Goal: Task Accomplishment & Management: Complete application form

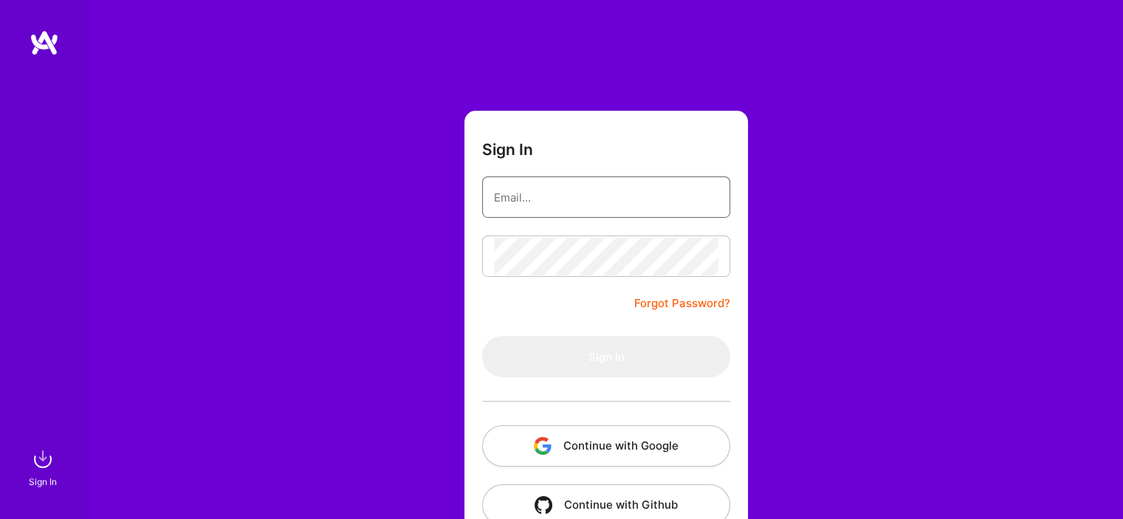
type input "jpvacarezza@gmail.com"
click at [540, 440] on img "button" at bounding box center [543, 446] width 18 height 18
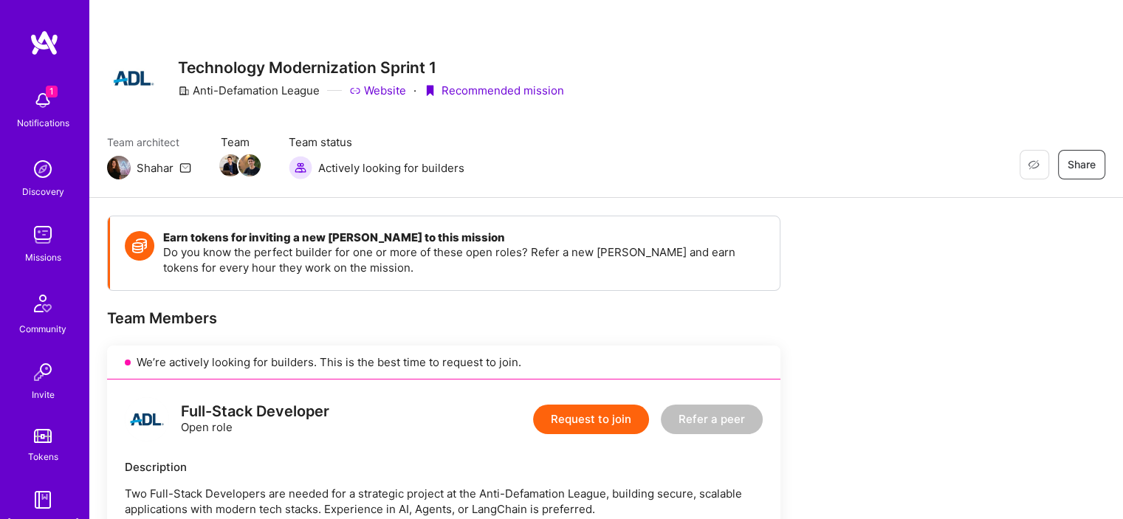
click at [45, 109] on img at bounding box center [43, 101] width 30 height 30
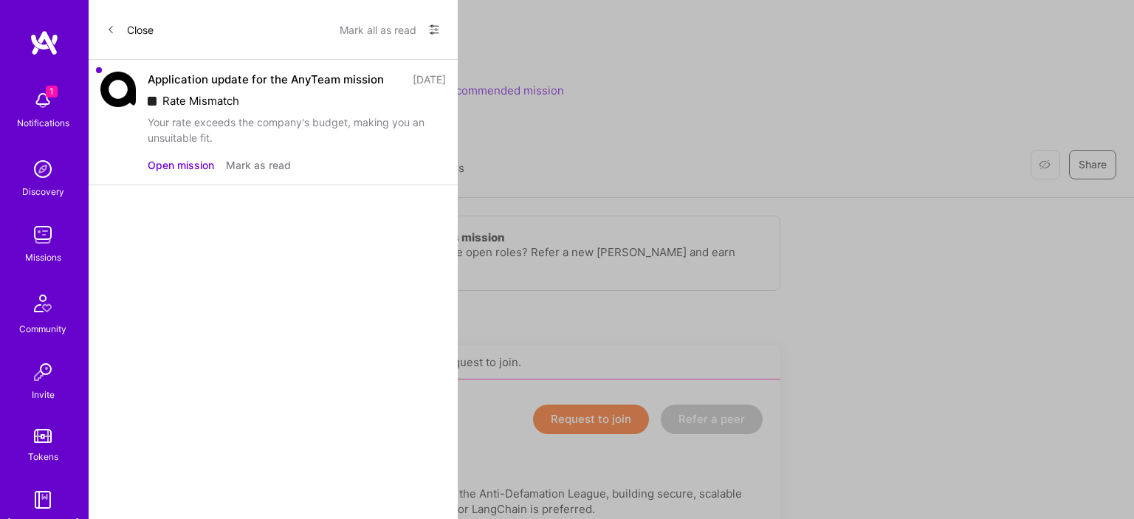
click at [168, 173] on button "Open mission" at bounding box center [181, 165] width 66 height 16
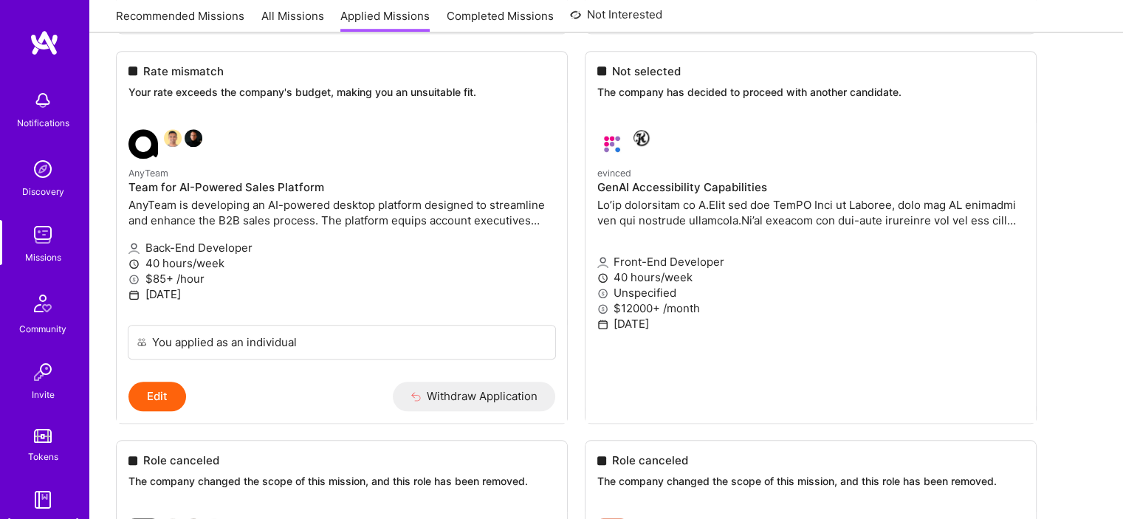
scroll to position [1281, 0]
click at [292, 285] on p "$85+ /hour" at bounding box center [341, 280] width 427 height 16
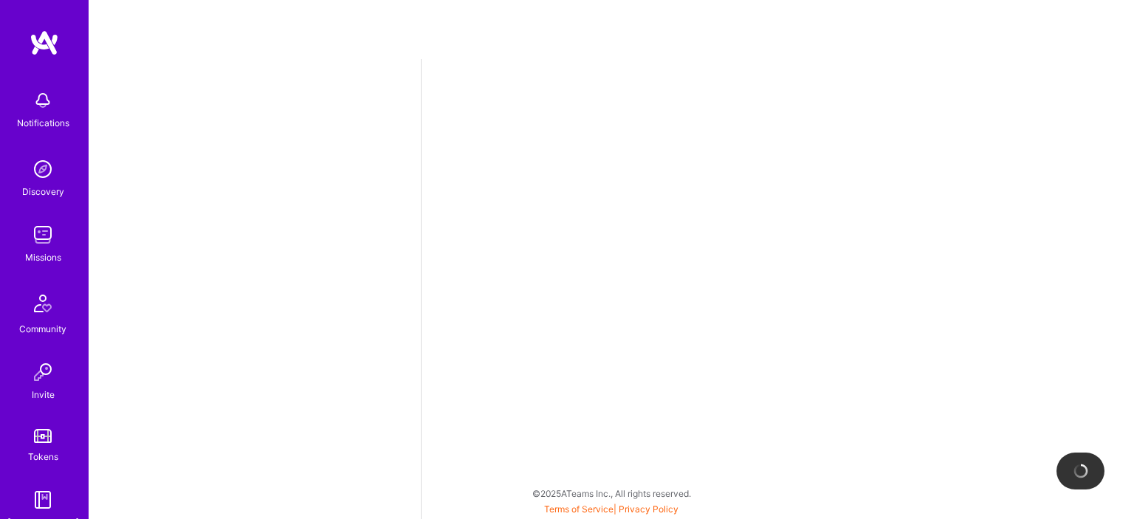
select select "AR"
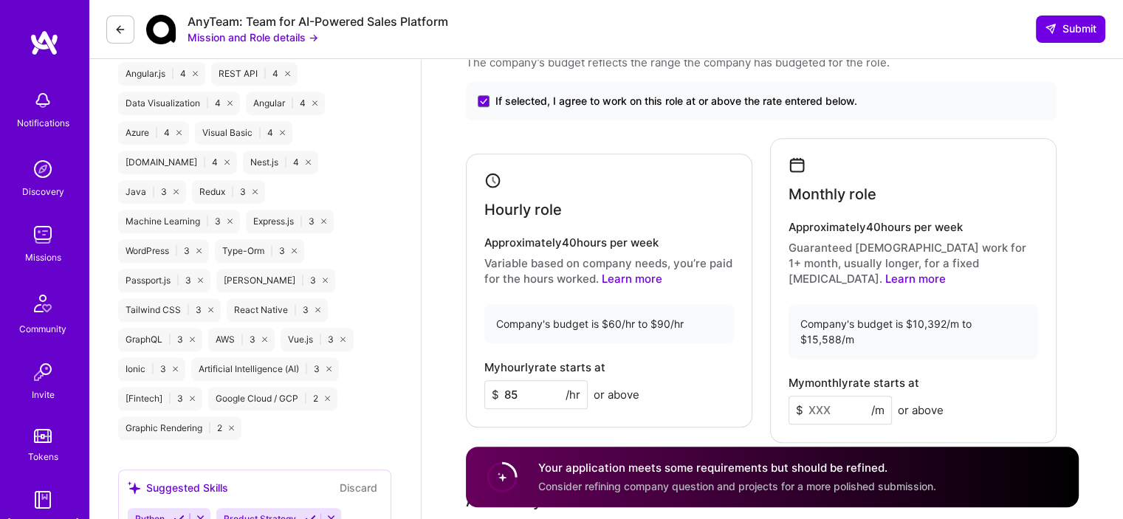
scroll to position [1054, 0]
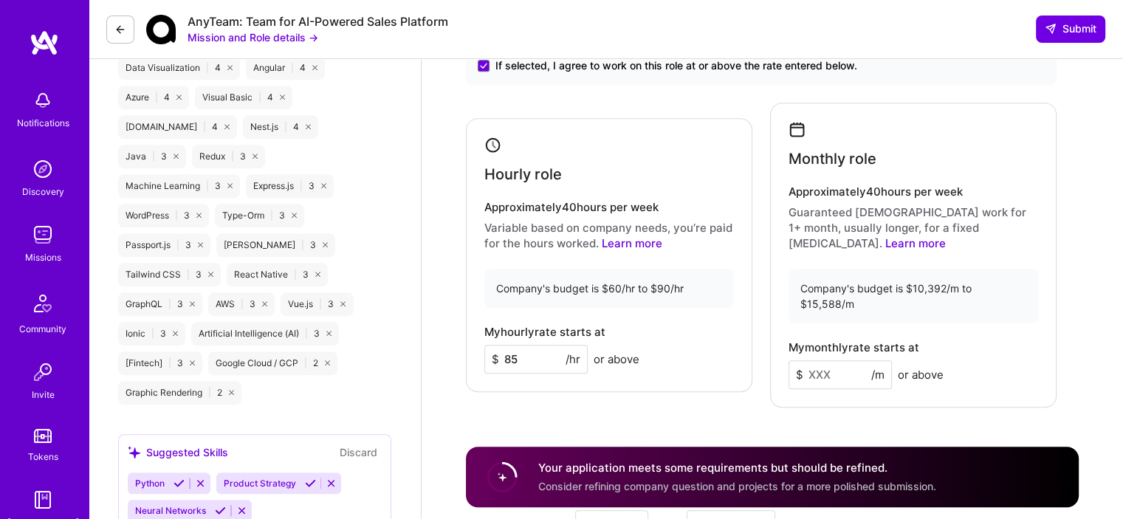
click at [528, 345] on input "85" at bounding box center [535, 359] width 103 height 29
type input "8"
type input "75"
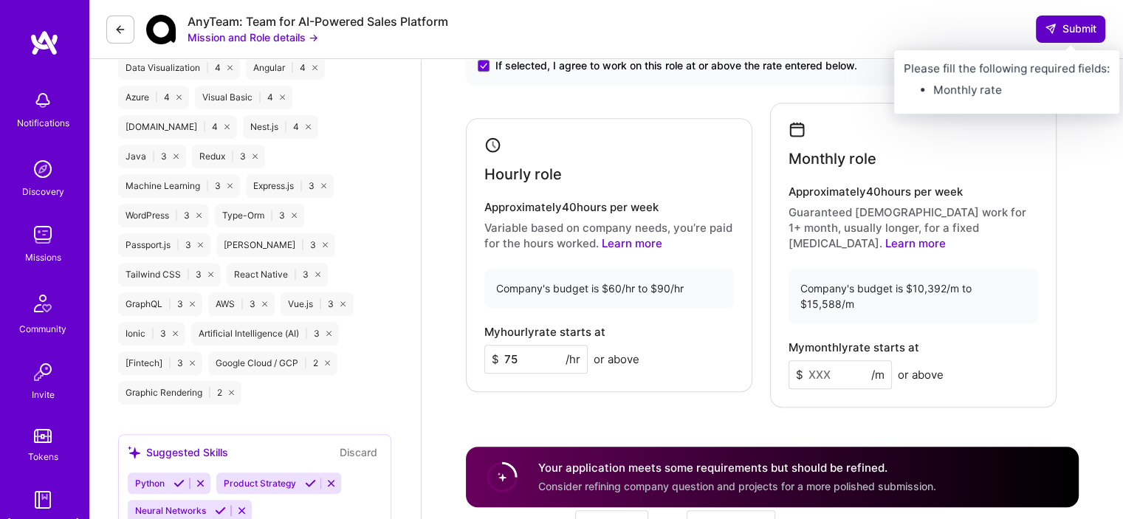
click at [1046, 35] on span "Submit" at bounding box center [1071, 28] width 52 height 15
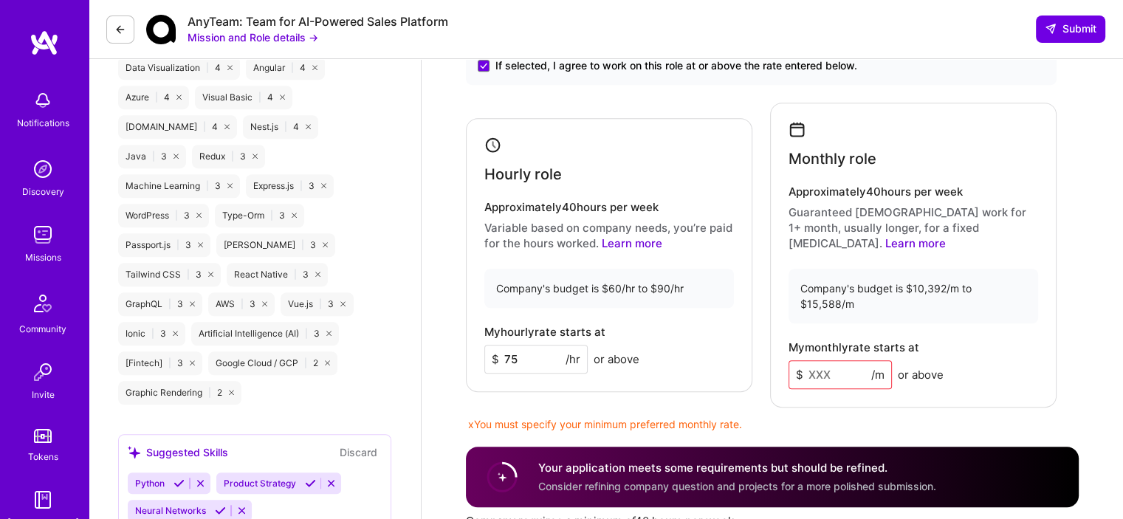
click at [826, 360] on input at bounding box center [840, 374] width 103 height 29
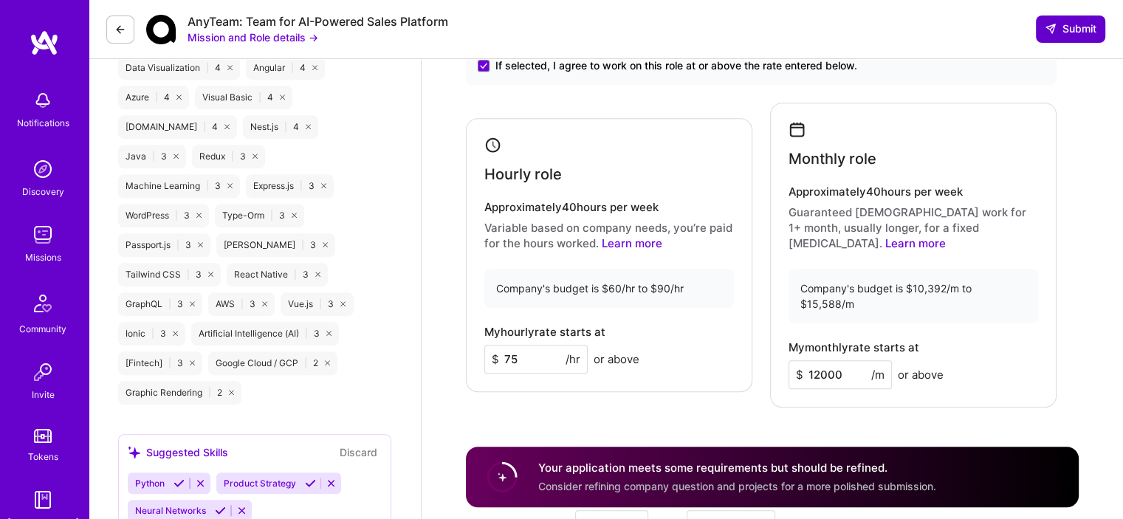
type input "12000"
click at [1075, 30] on span "Submit" at bounding box center [1071, 28] width 52 height 15
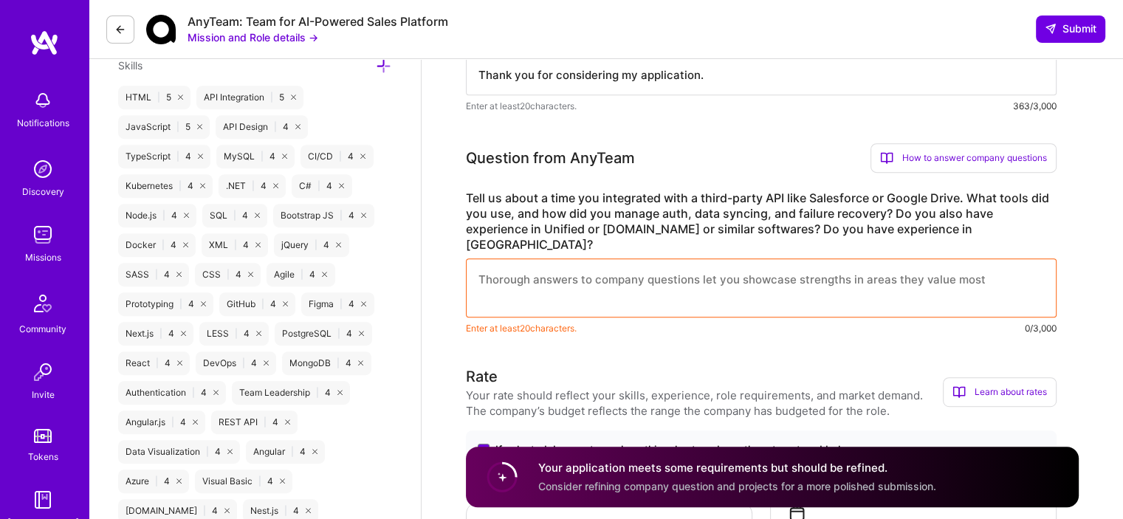
scroll to position [672, 0]
click at [476, 189] on label "Tell us about a time you integrated with a third-party API like Salesforce or G…" at bounding box center [761, 220] width 591 height 62
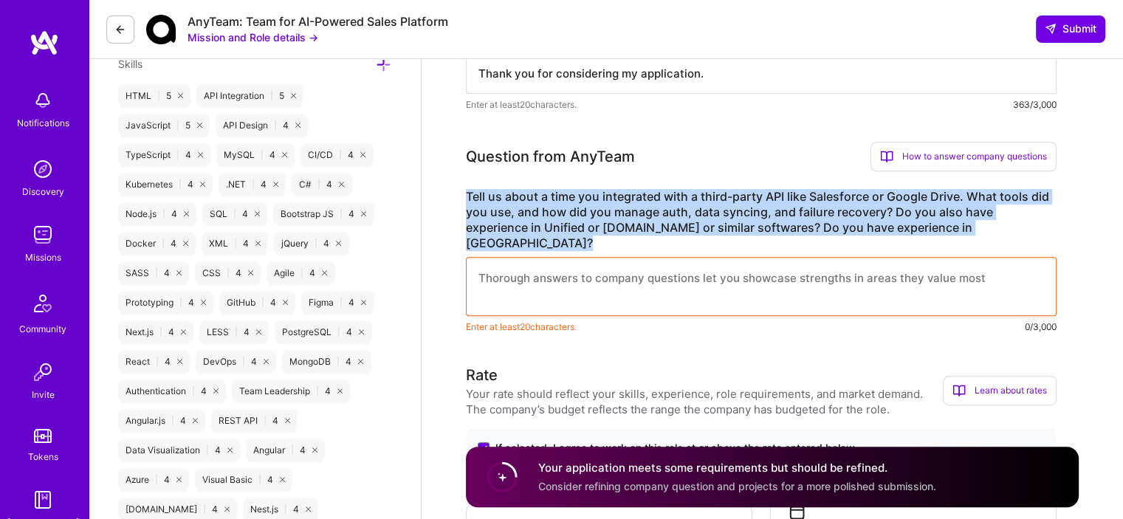
drag, startPoint x: 476, startPoint y: 176, endPoint x: 916, endPoint y: 213, distance: 441.6
click at [916, 213] on label "Tell us about a time you integrated with a third-party API like Salesforce or G…" at bounding box center [761, 220] width 591 height 62
copy label "Tell us about a time you integrated with a third-party API like Salesforce or G…"
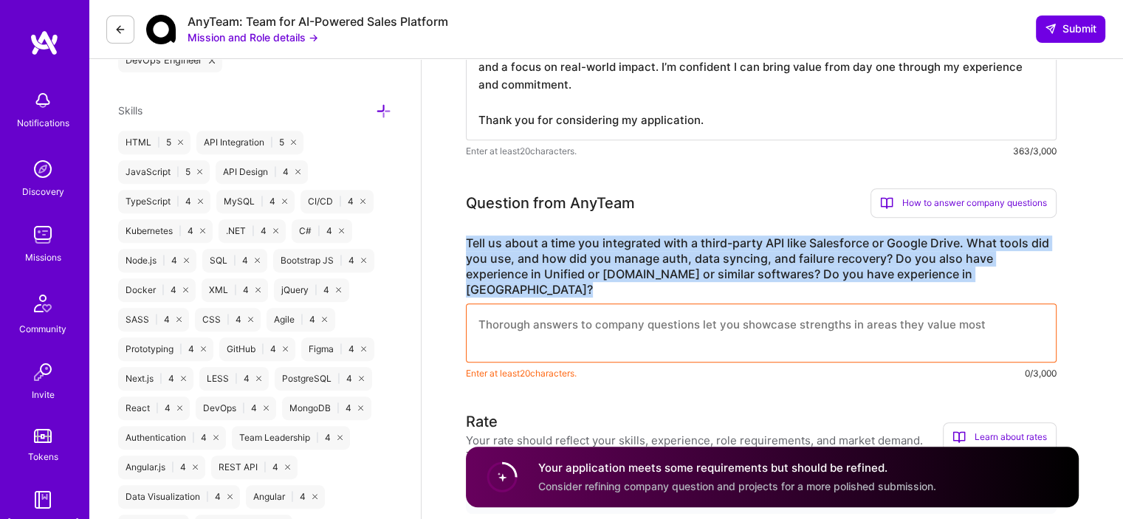
scroll to position [623, 0]
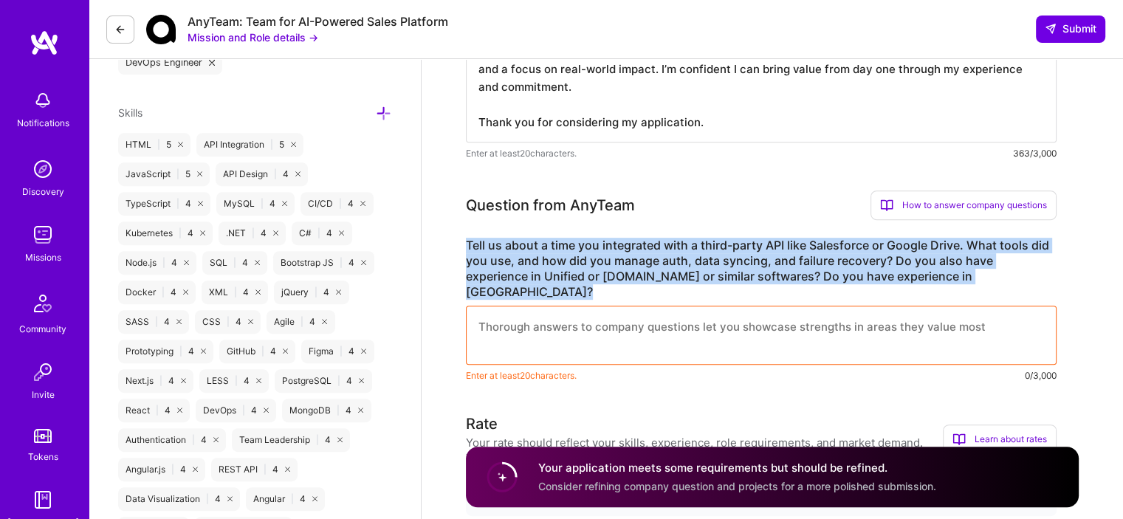
click at [754, 306] on textarea at bounding box center [761, 335] width 591 height 59
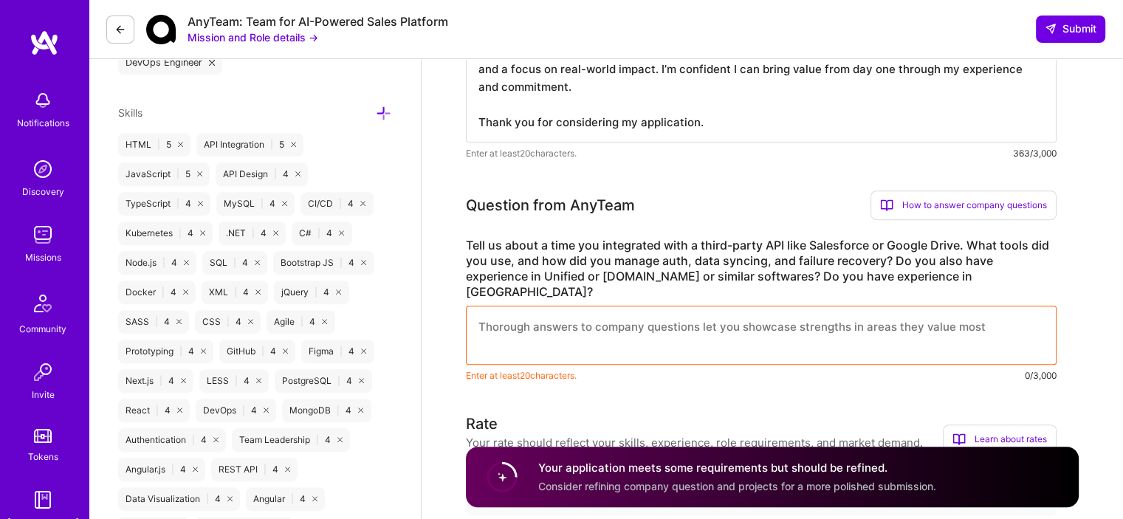
paste textarea "I recently integrated with the Google Drive API using Node.js and the googleapi…"
type textarea "I recently integrated with the Google Drive API using Node.js and the googleapi…"
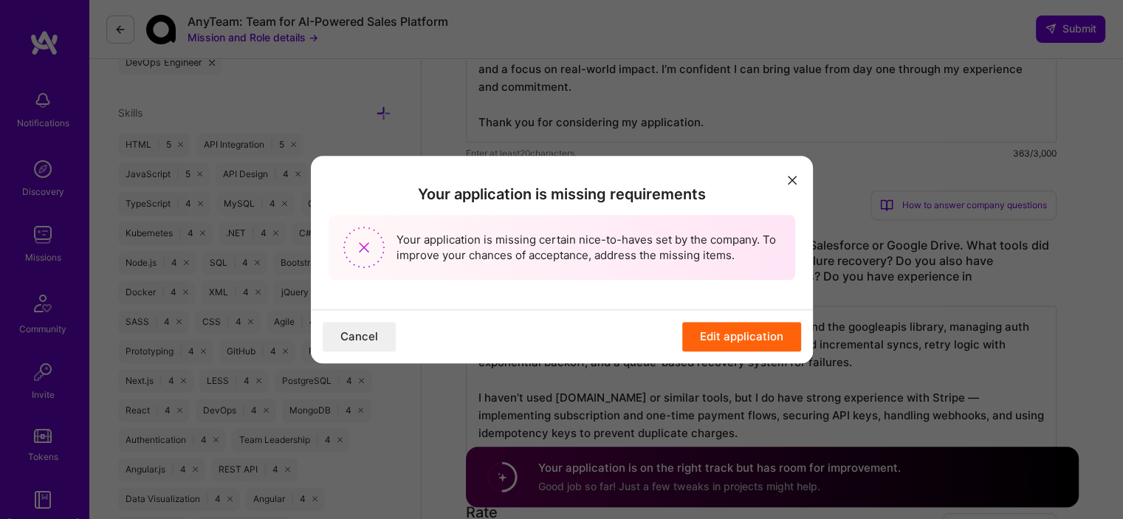
click at [721, 338] on button "Edit application" at bounding box center [741, 337] width 119 height 30
click at [712, 329] on button "Edit application" at bounding box center [741, 337] width 119 height 30
click at [770, 341] on button "Edit application" at bounding box center [741, 337] width 119 height 30
click at [791, 182] on icon "modal" at bounding box center [792, 180] width 9 height 9
click at [352, 337] on button "Cancel" at bounding box center [359, 337] width 73 height 30
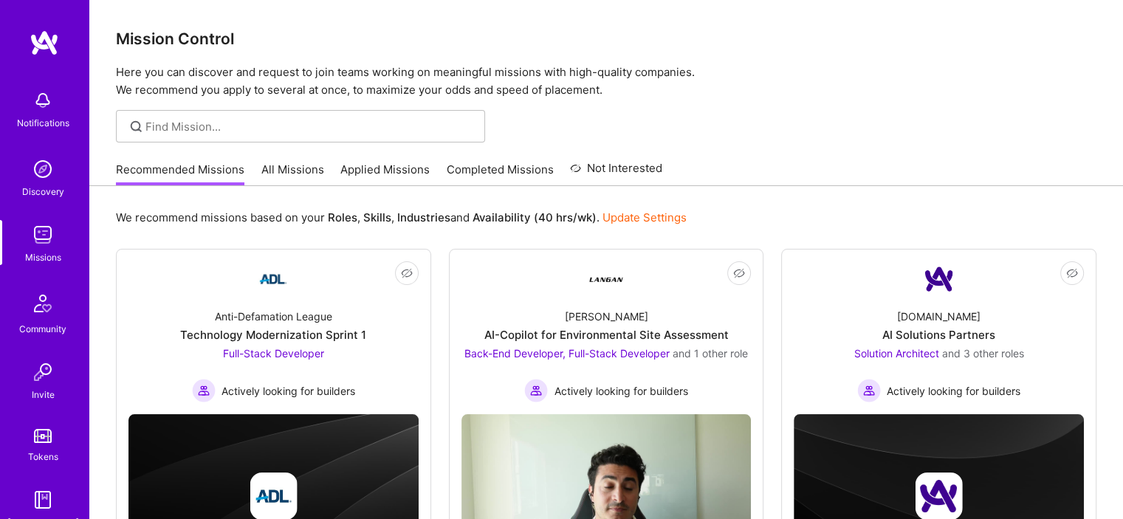
click at [382, 176] on link "Applied Missions" at bounding box center [384, 174] width 89 height 24
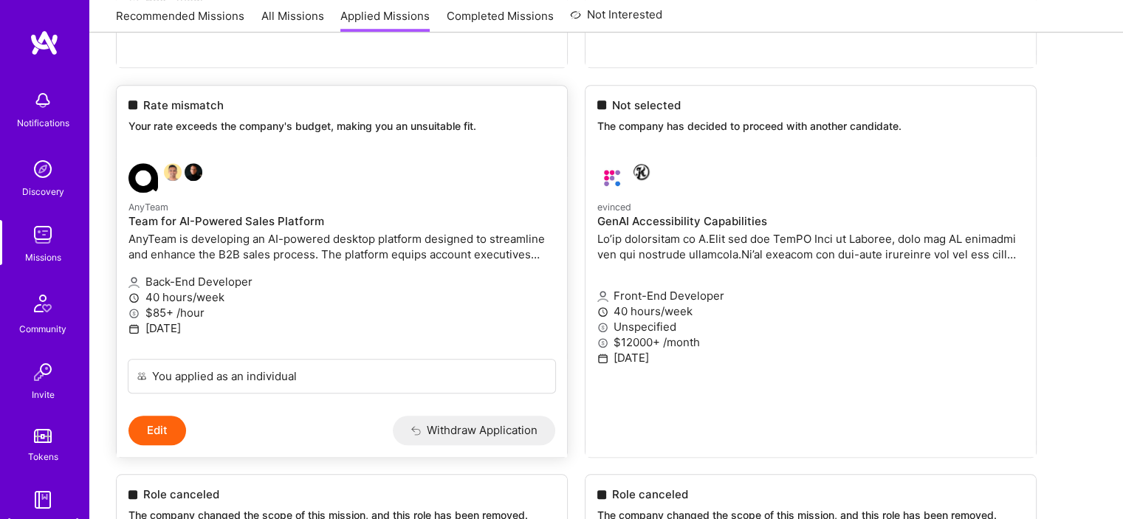
scroll to position [1249, 0]
click at [338, 261] on p "AnyTeam is developing an AI-powered desktop platform designed to streamline and…" at bounding box center [341, 245] width 427 height 31
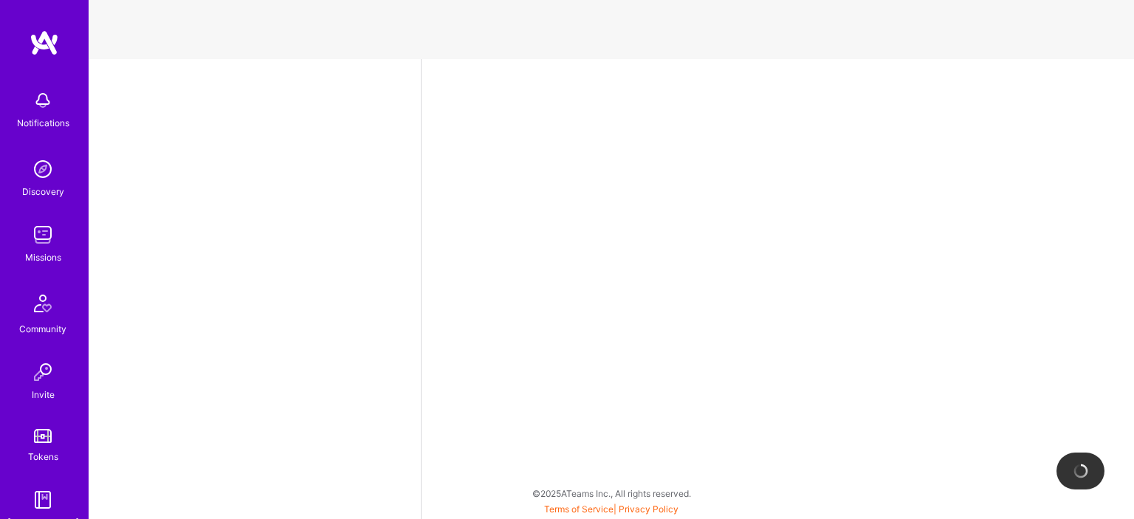
select select "AR"
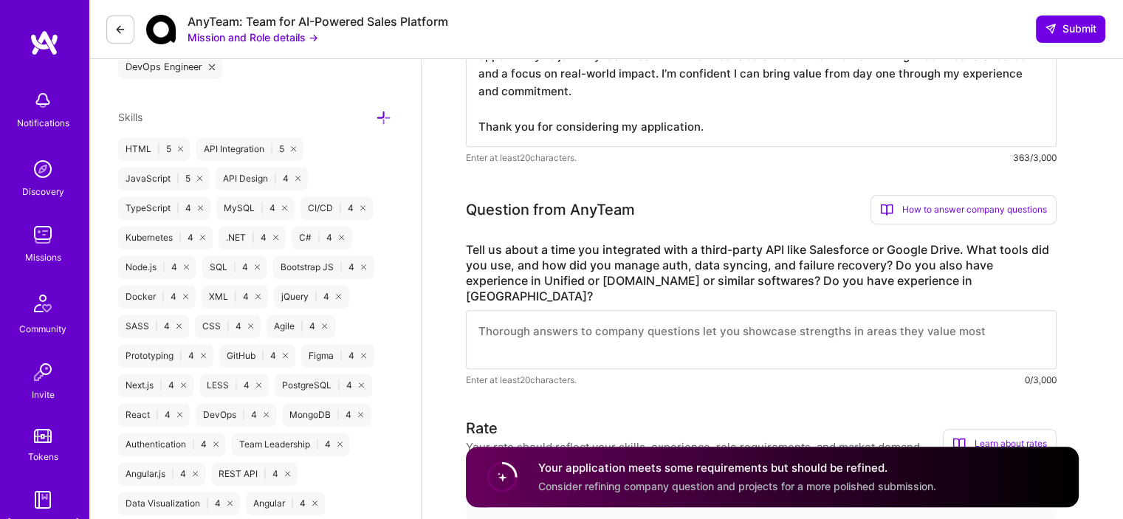
scroll to position [620, 0]
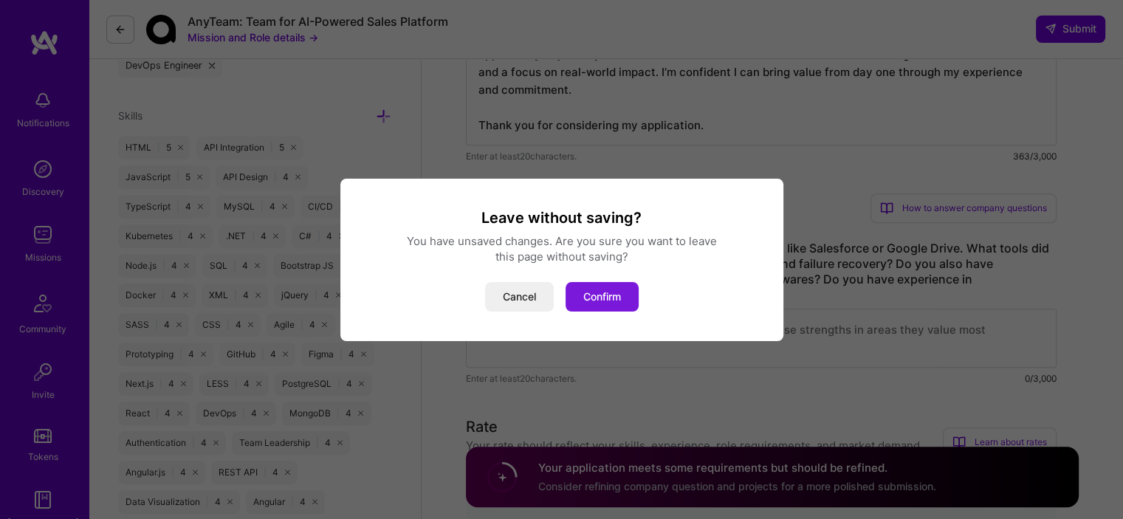
click at [586, 301] on button "Confirm" at bounding box center [602, 297] width 73 height 30
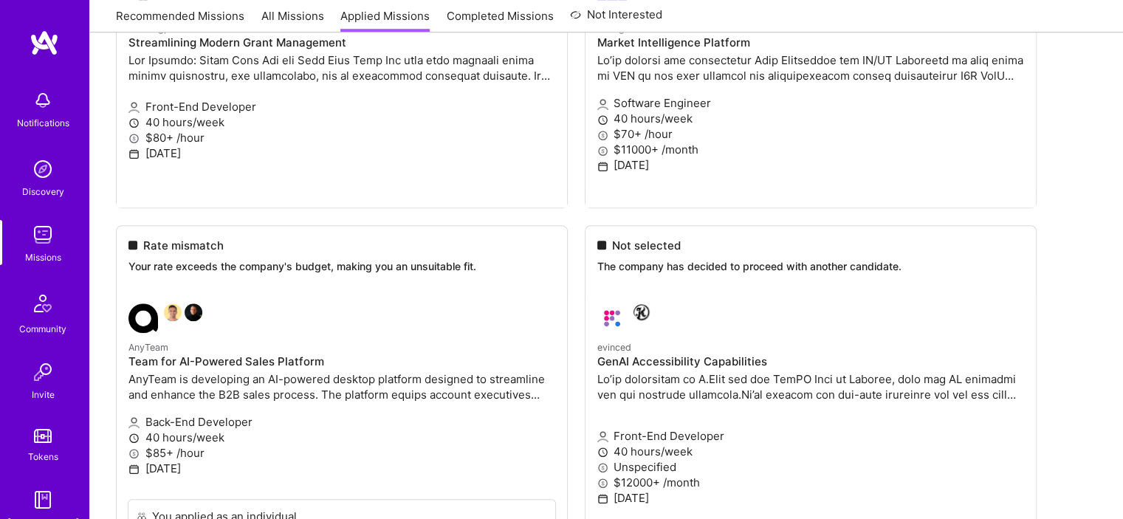
scroll to position [1111, 0]
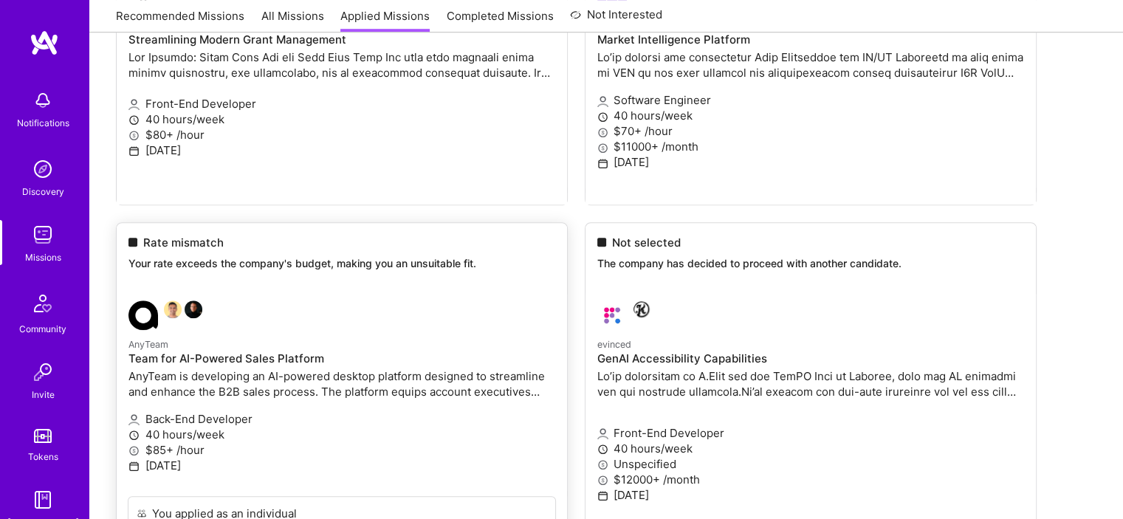
click at [384, 345] on link "AnyTeam Team for AI-Powered Sales Platform AnyTeam is developing an AI-powered …" at bounding box center [342, 392] width 450 height 207
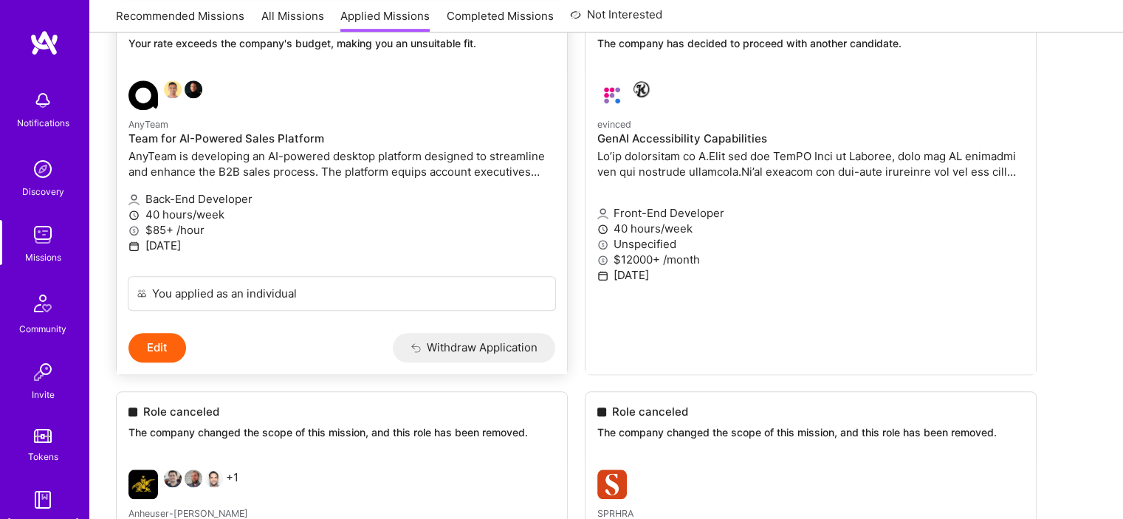
scroll to position [1332, 0]
click at [476, 360] on button "Withdraw Application" at bounding box center [474, 347] width 163 height 30
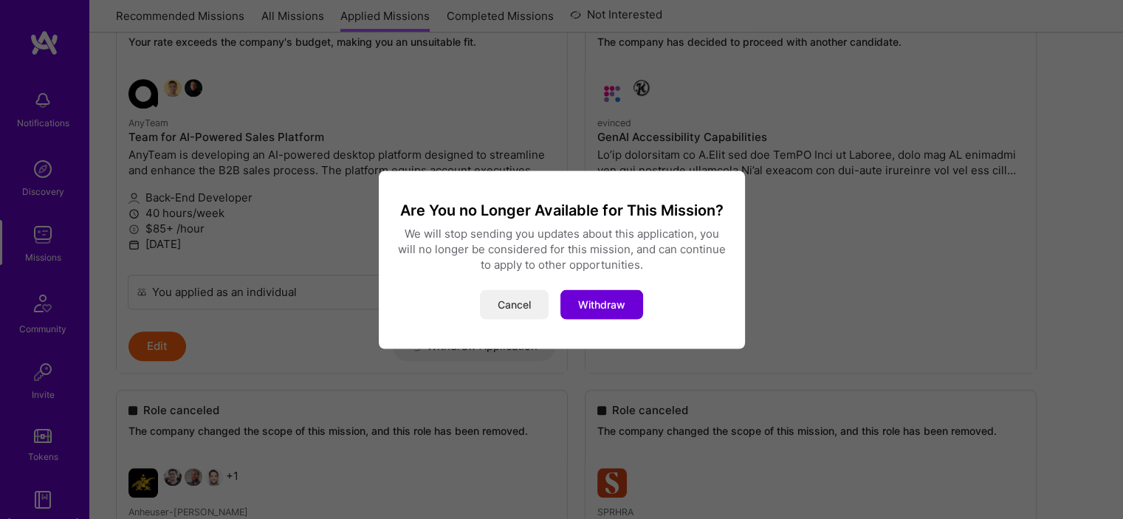
click at [513, 303] on button "Cancel" at bounding box center [514, 304] width 69 height 30
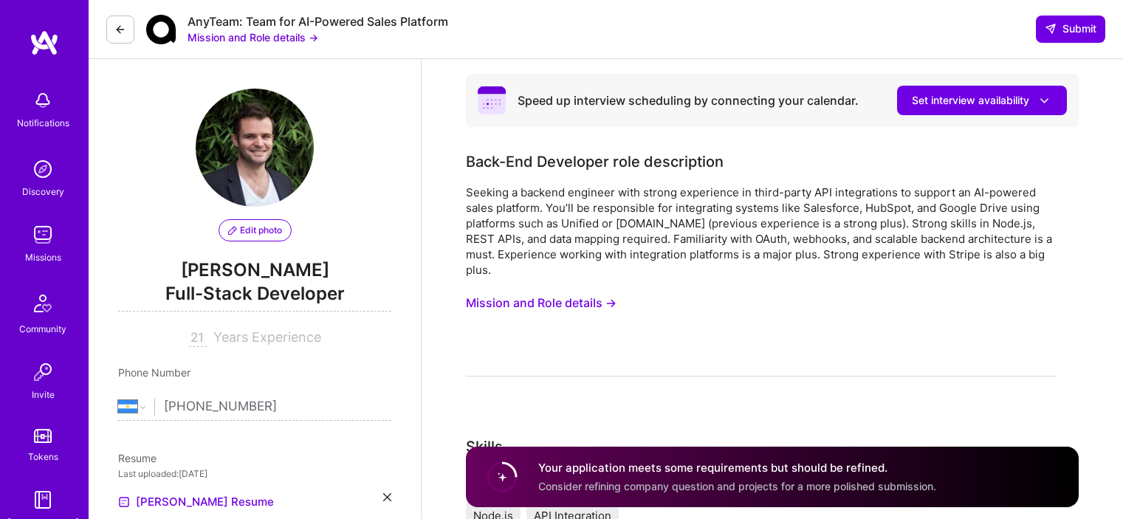
select select "AR"
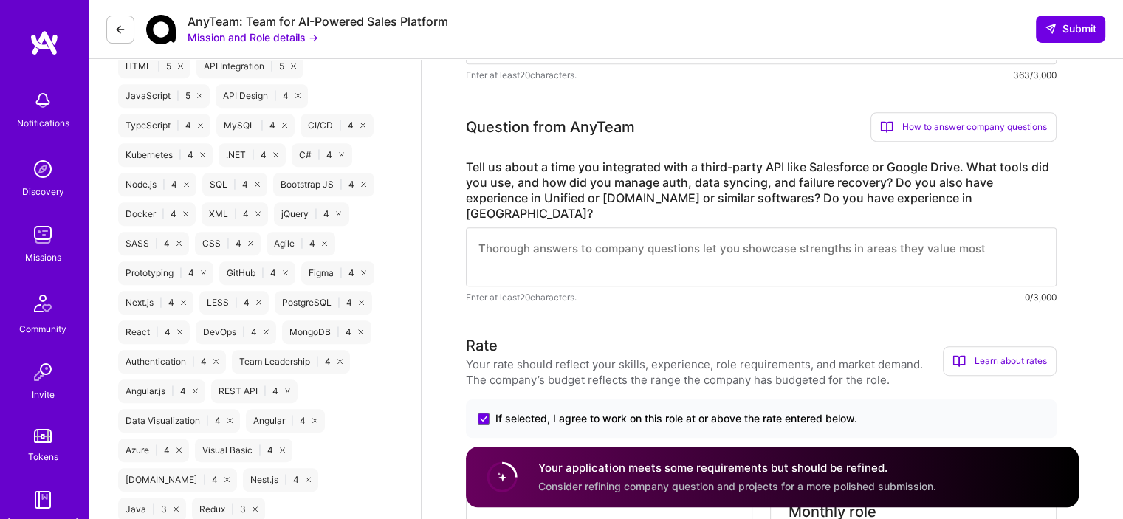
scroll to position [703, 0]
click at [891, 228] on textarea at bounding box center [761, 255] width 591 height 59
paste textarea "I recently integrated with the Google Drive API using Node.js and the googleapi…"
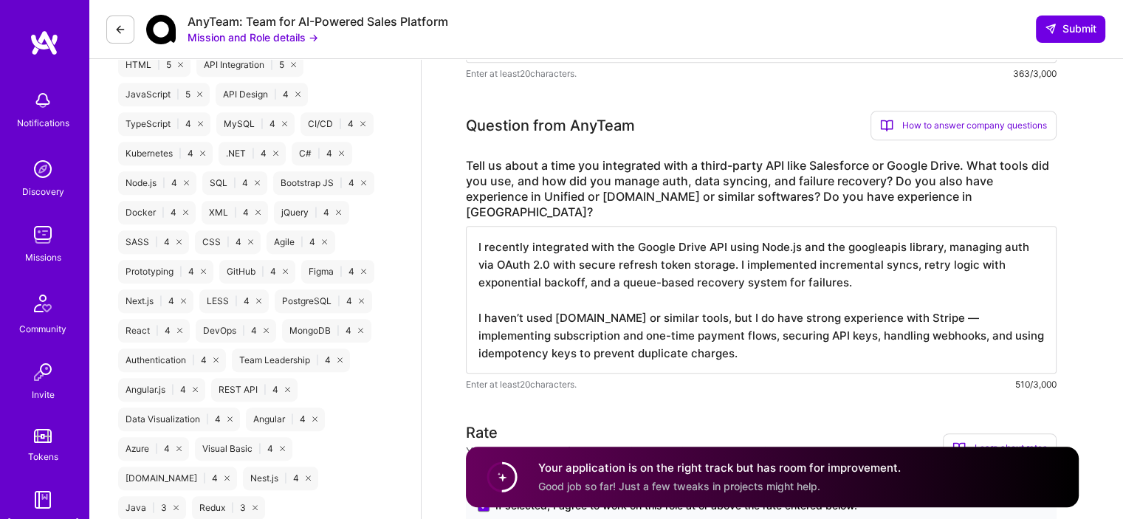
drag, startPoint x: 732, startPoint y: 234, endPoint x: 845, endPoint y: 246, distance: 112.9
click at [845, 246] on textarea "I recently integrated with the Google Drive API using Node.js and the googleapi…" at bounding box center [761, 300] width 591 height 148
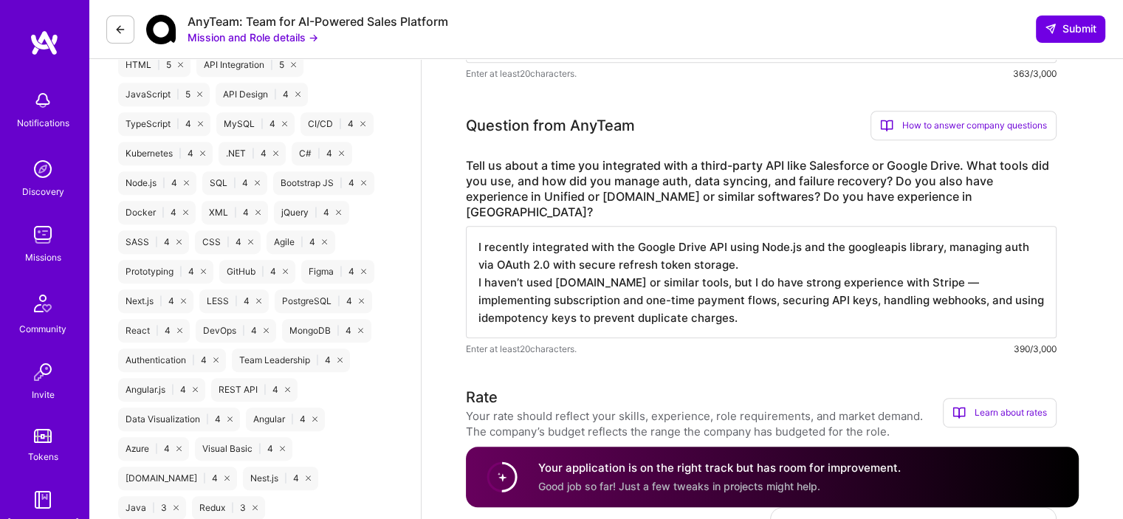
click at [789, 250] on textarea "I recently integrated with the Google Drive API using Node.js and the googleapi…" at bounding box center [761, 282] width 591 height 112
click at [572, 270] on textarea "I recently integrated with the Google Drive API using Node.js and the googleapi…" at bounding box center [761, 282] width 591 height 112
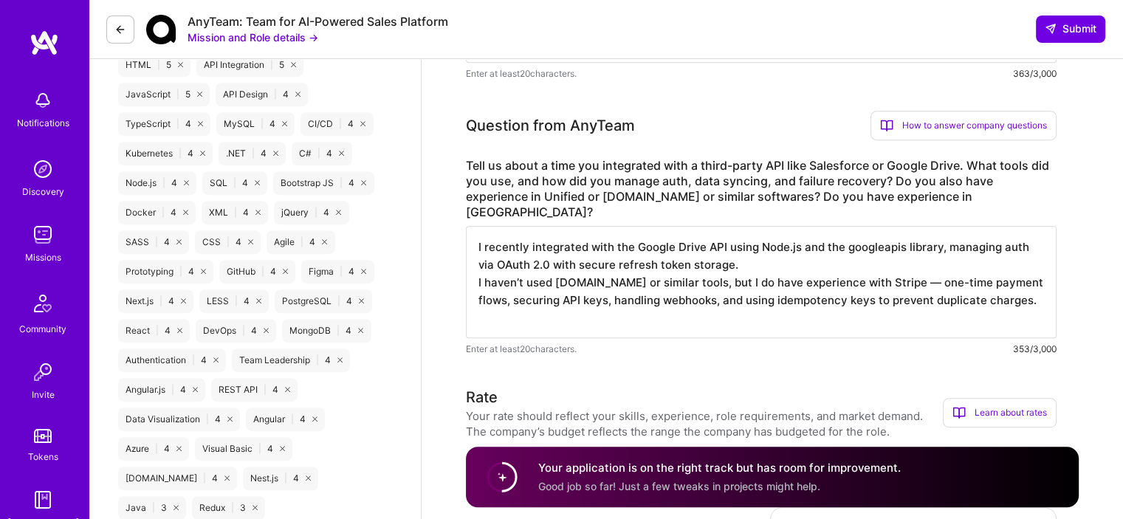
drag, startPoint x: 505, startPoint y: 269, endPoint x: 520, endPoint y: 287, distance: 23.6
click at [520, 287] on textarea "I recently integrated with the Google Drive API using Node.js and the googleapi…" at bounding box center [761, 282] width 591 height 112
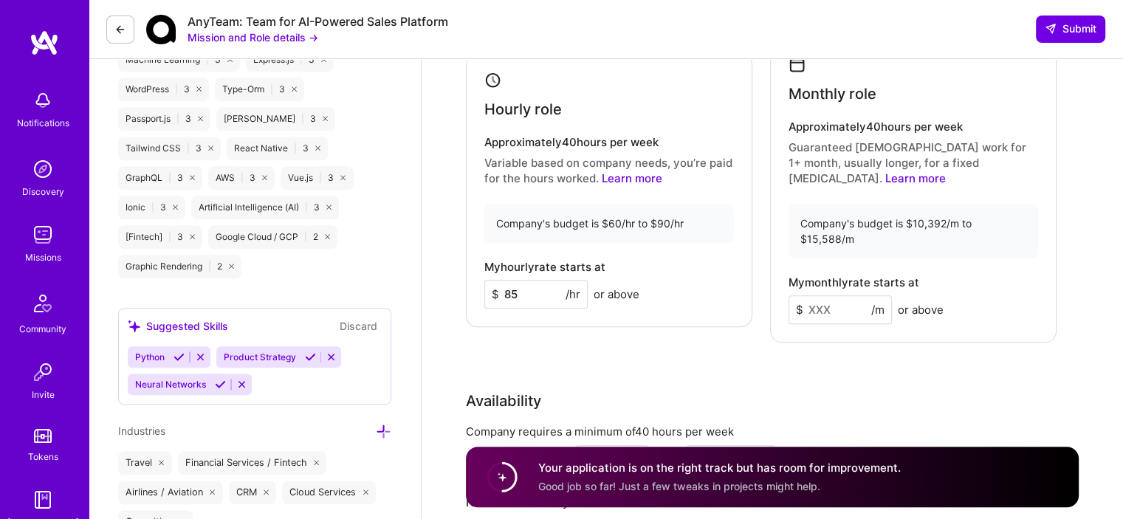
scroll to position [1184, 0]
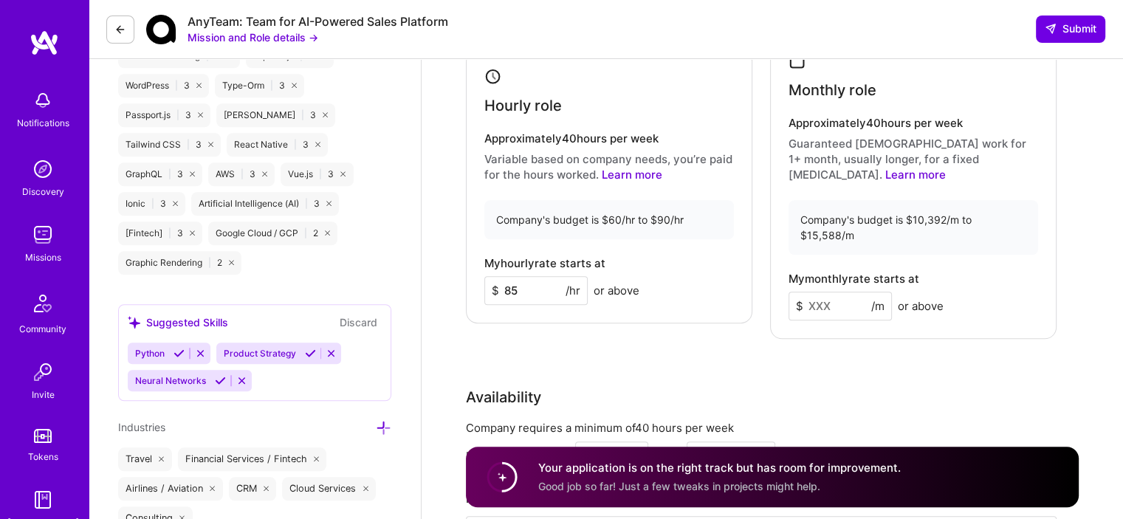
type textarea "I recently integrated with the Google Drive API using Node.js and the googleapi…"
click at [540, 276] on input "85" at bounding box center [535, 290] width 103 height 29
type input "70"
click at [831, 292] on input at bounding box center [840, 306] width 103 height 29
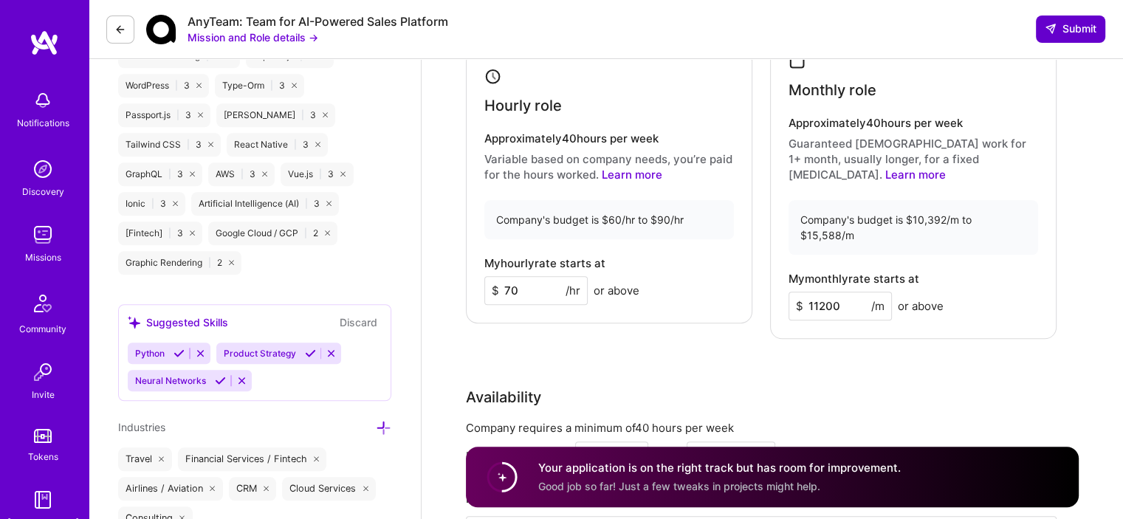
type input "11200"
click at [1077, 37] on button "Submit" at bounding box center [1070, 29] width 69 height 27
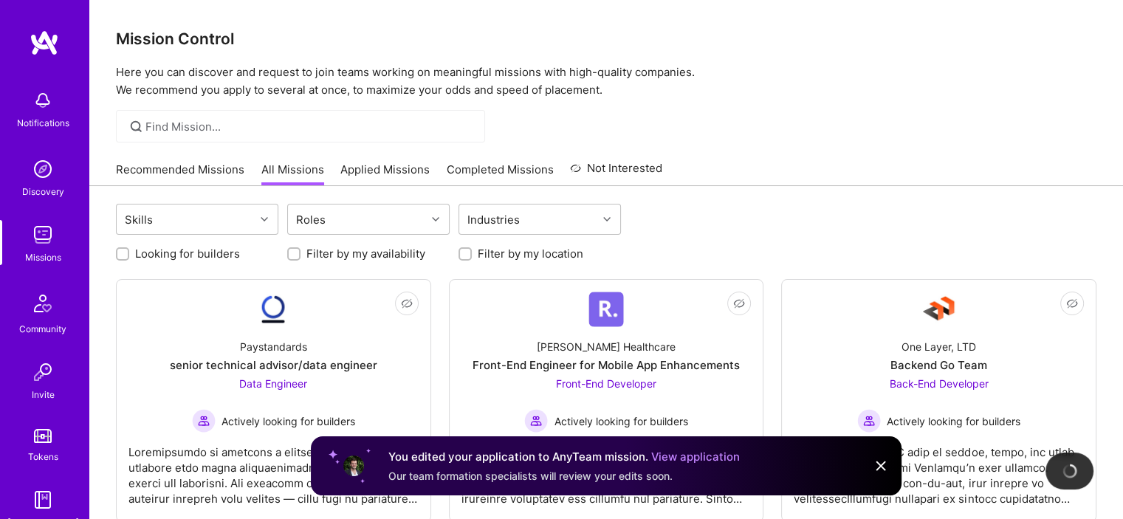
click at [881, 469] on img at bounding box center [881, 466] width 18 height 18
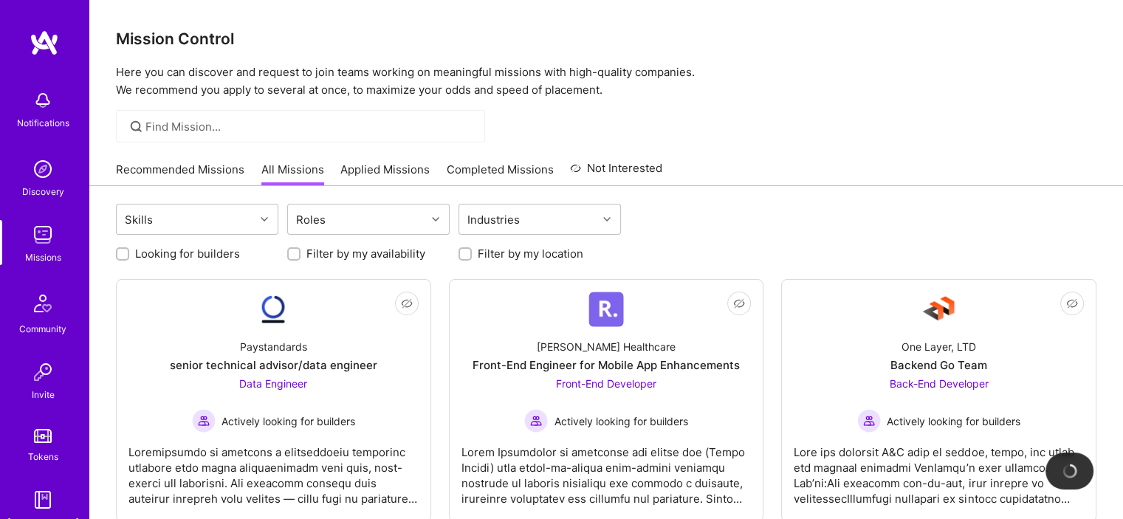
click at [377, 165] on link "Applied Missions" at bounding box center [384, 174] width 89 height 24
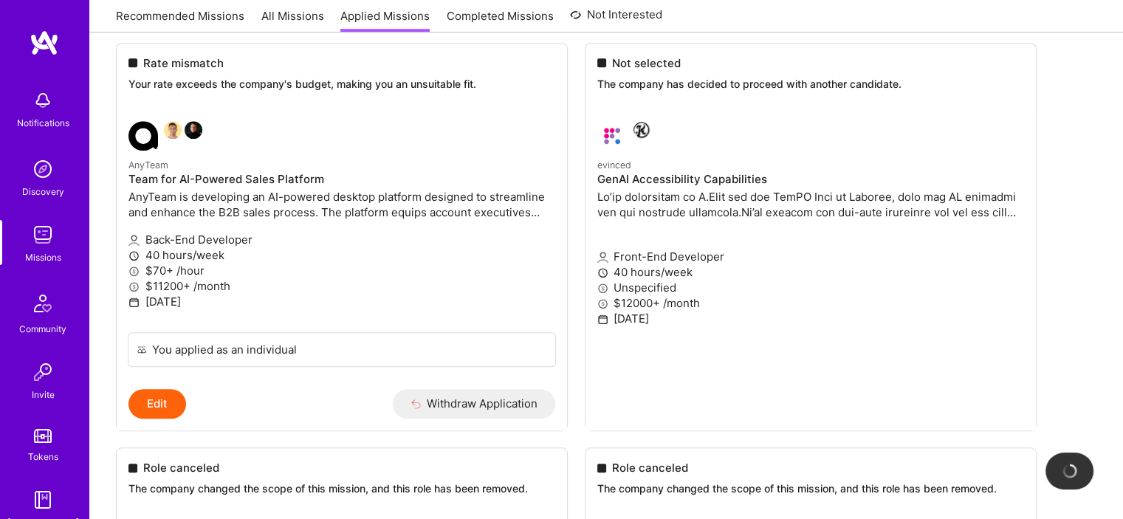
scroll to position [1291, 0]
click at [38, 179] on img at bounding box center [43, 169] width 30 height 30
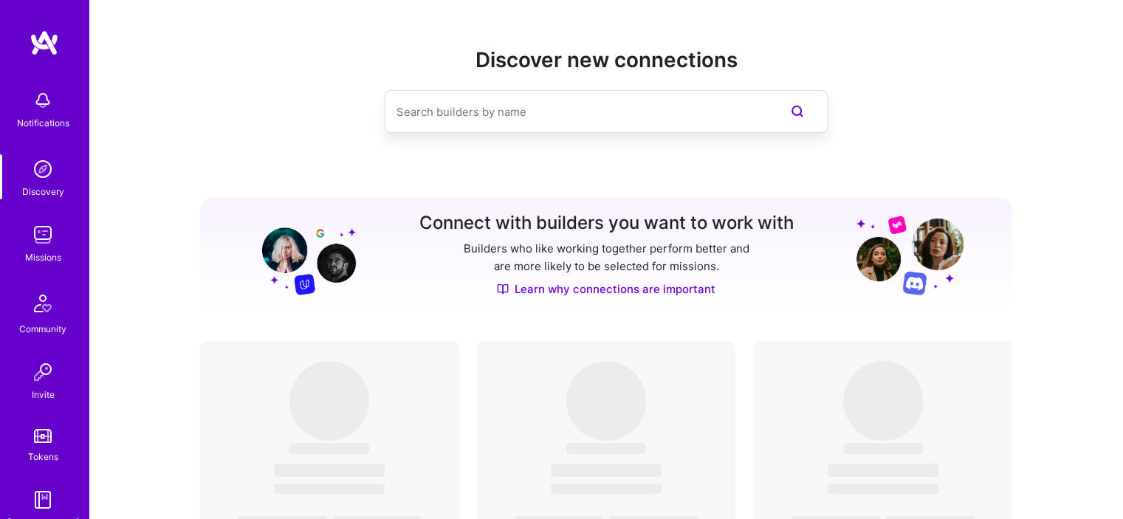
click at [39, 237] on img at bounding box center [43, 235] width 30 height 30
